Goal: Task Accomplishment & Management: Manage account settings

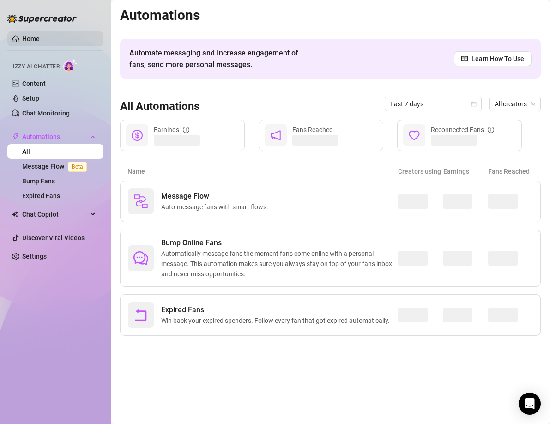
click at [24, 40] on link "Home" at bounding box center [31, 38] width 18 height 7
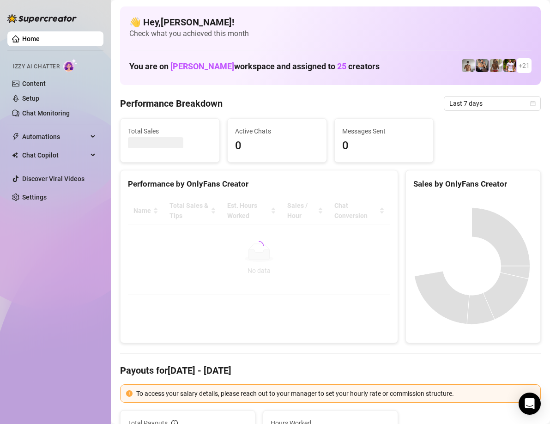
click at [26, 39] on link "Home" at bounding box center [31, 38] width 18 height 7
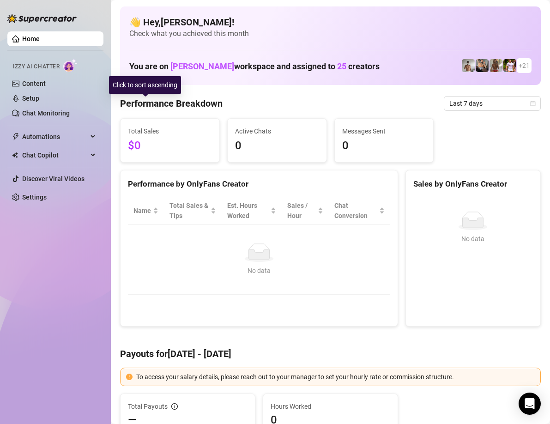
scroll to position [139, 0]
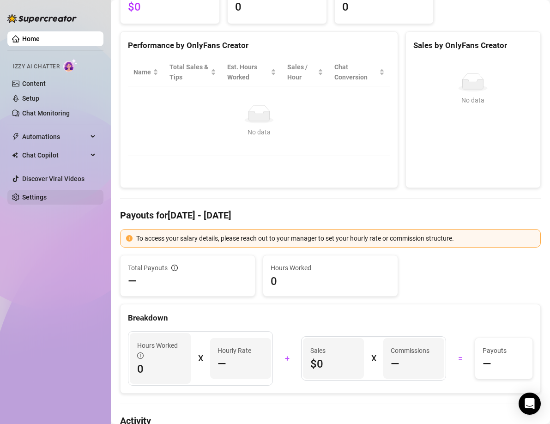
click at [27, 196] on link "Settings" at bounding box center [34, 196] width 24 height 7
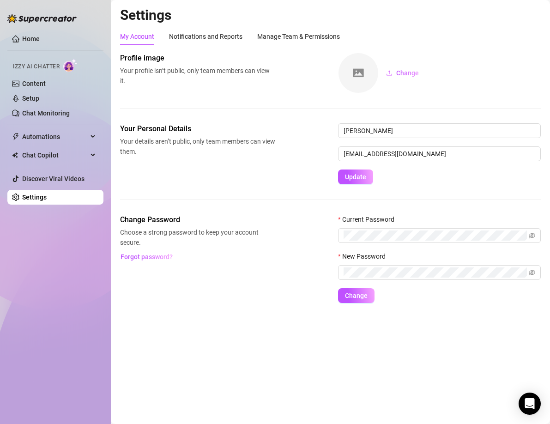
click at [47, 200] on link "Settings" at bounding box center [34, 196] width 24 height 7
click at [34, 18] on img at bounding box center [41, 18] width 69 height 9
click at [253, 190] on div "Your Personal Details Your details aren’t public, only team members can view th…" at bounding box center [331, 168] width 422 height 91
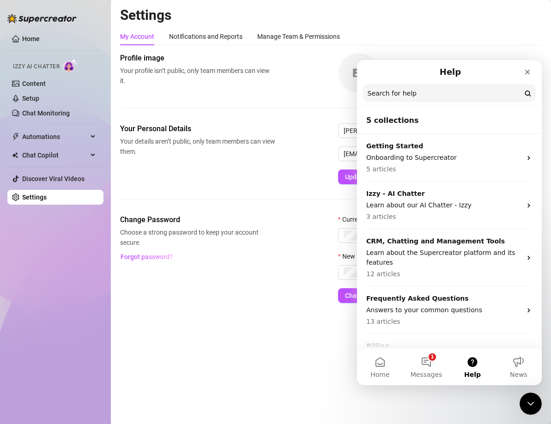
click at [226, 347] on main "Settings My Account Notifications and Reports Manage Team & Permissions Profile…" at bounding box center [331, 212] width 440 height 424
click at [528, 73] on icon "Close" at bounding box center [527, 72] width 5 height 5
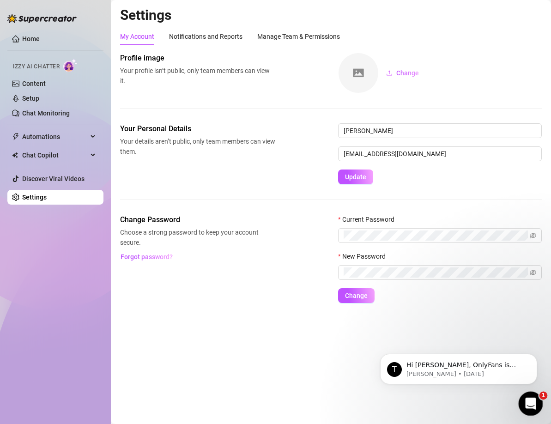
click at [525, 399] on icon "Open Intercom Messenger" at bounding box center [529, 402] width 15 height 15
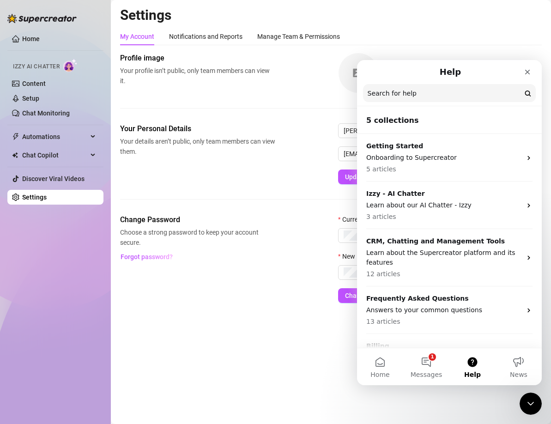
click at [302, 349] on main "Settings My Account Notifications and Reports Manage Team & Permissions Profile…" at bounding box center [331, 212] width 440 height 424
click at [529, 73] on icon "Close" at bounding box center [527, 71] width 7 height 7
